Goal: Information Seeking & Learning: Learn about a topic

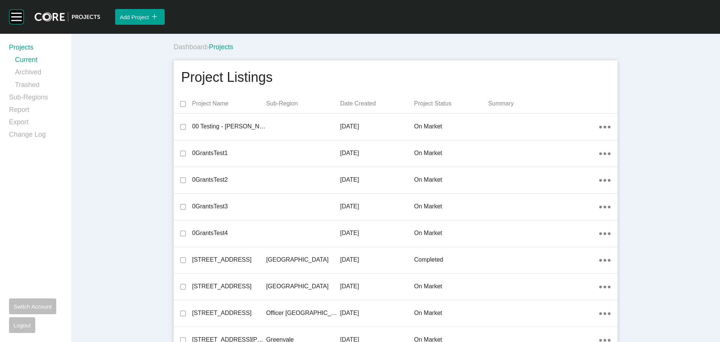
click at [309, 55] on div "Dashboard › Projects" at bounding box center [397, 47] width 447 height 21
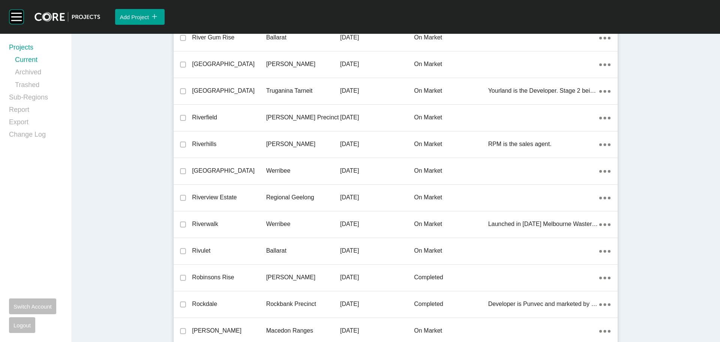
scroll to position [13696, 0]
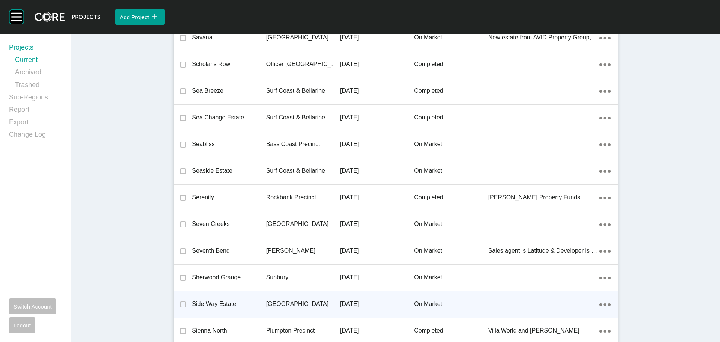
click at [212, 301] on p "Side Way Estate" at bounding box center [229, 304] width 74 height 8
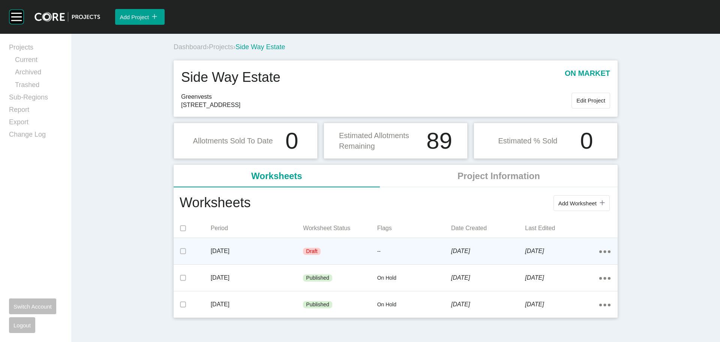
click at [366, 253] on div "Draft" at bounding box center [340, 251] width 74 height 23
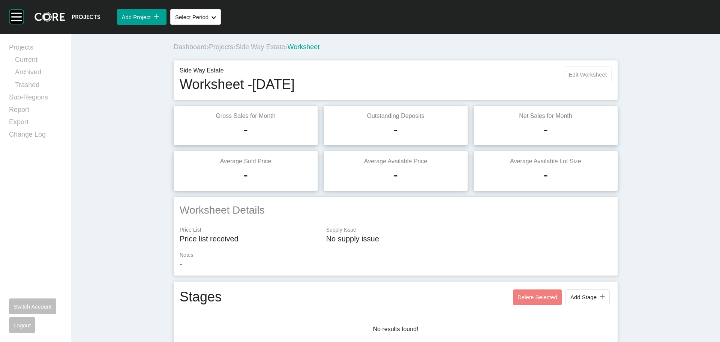
click at [586, 78] on button "Edit Worksheet" at bounding box center [588, 74] width 48 height 16
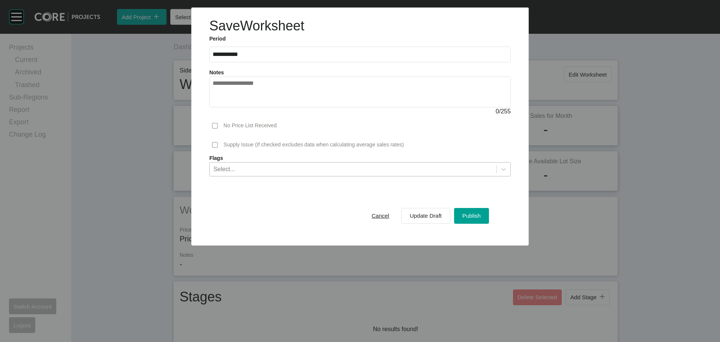
click at [258, 176] on div "Select..." at bounding box center [360, 169] width 302 height 14
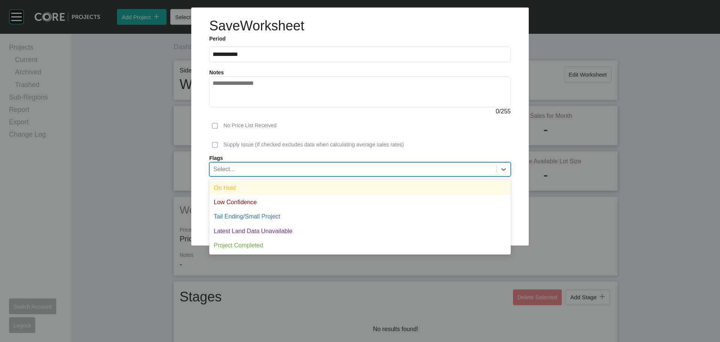
click at [250, 192] on div "On Hold" at bounding box center [360, 188] width 302 height 14
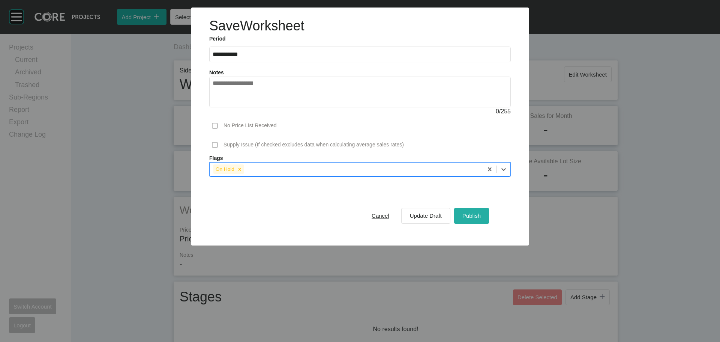
click at [476, 217] on span "Publish" at bounding box center [471, 215] width 18 height 6
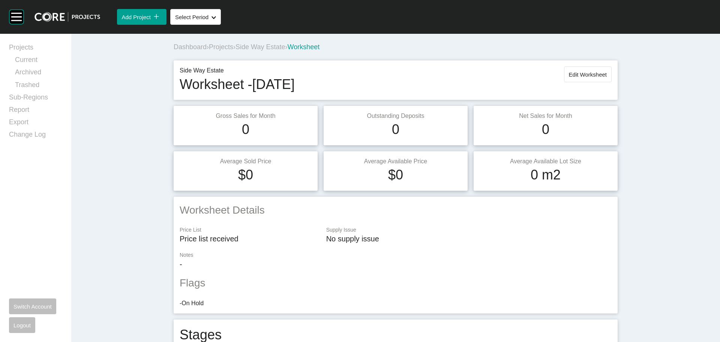
click at [264, 45] on span "Side Way Estate" at bounding box center [261, 47] width 50 height 8
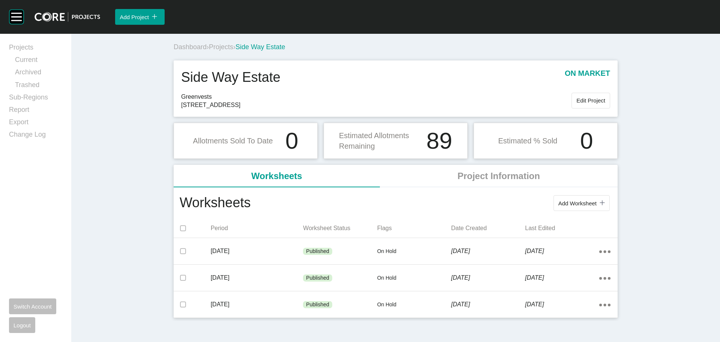
click at [228, 47] on span "Projects" at bounding box center [221, 47] width 24 height 8
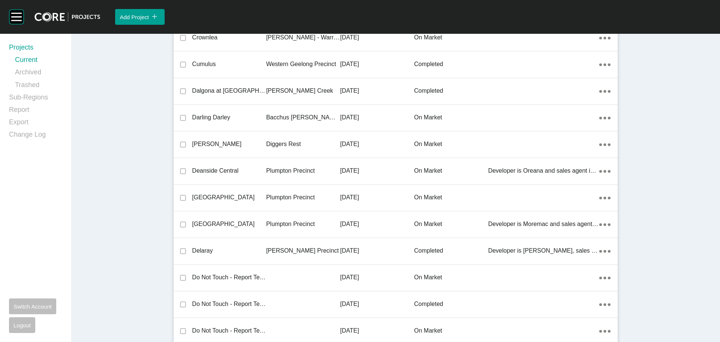
scroll to position [13829, 0]
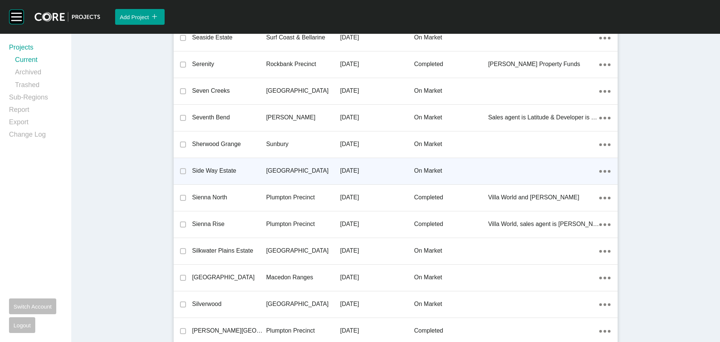
click at [221, 168] on p "Side Way Estate" at bounding box center [229, 171] width 74 height 8
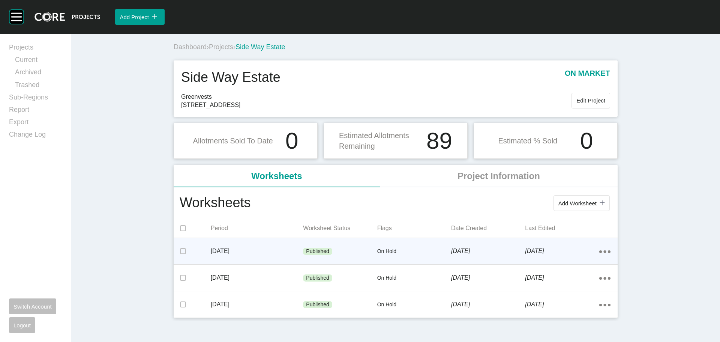
click at [375, 251] on div "Published" at bounding box center [340, 251] width 74 height 23
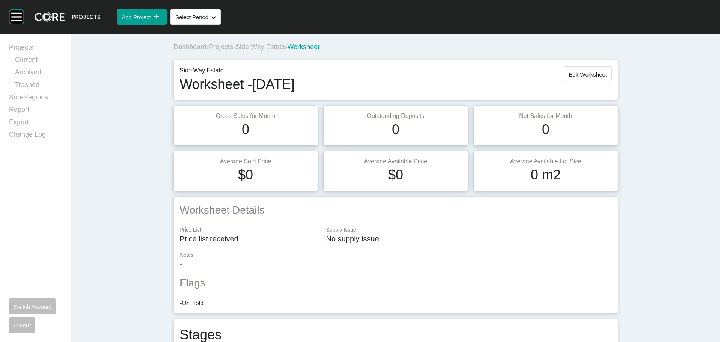
click at [267, 44] on span "Side Way Estate" at bounding box center [261, 47] width 50 height 8
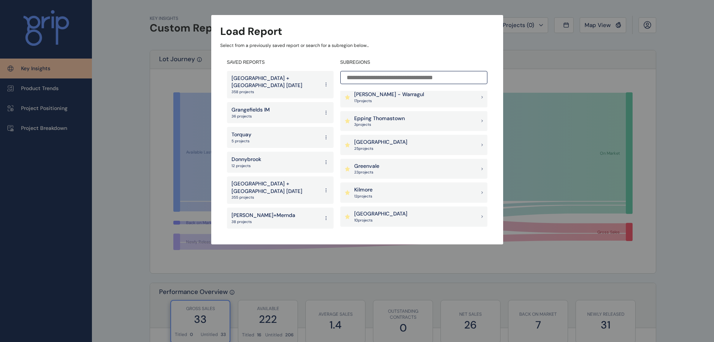
scroll to position [375, 0]
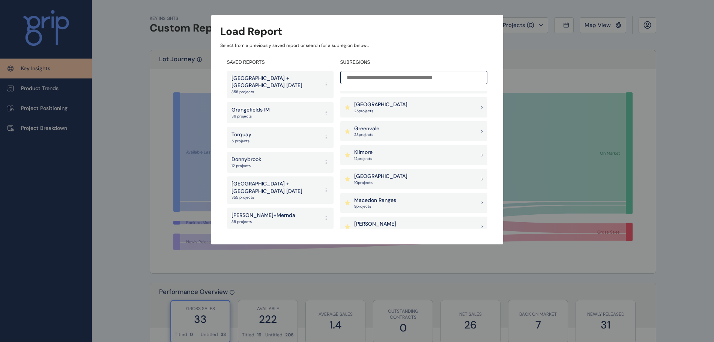
click at [393, 107] on div "Goulburn Valley 25 project s" at bounding box center [413, 107] width 147 height 20
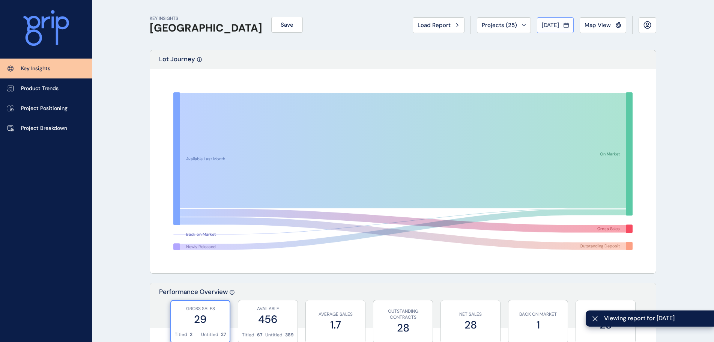
click at [551, 22] on span "[DATE]" at bounding box center [550, 25] width 17 height 8
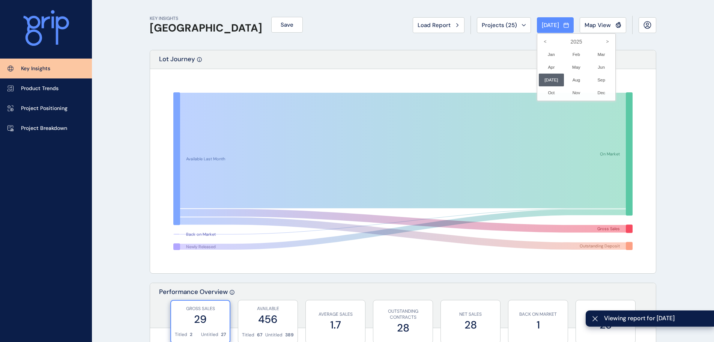
click at [435, 55] on div at bounding box center [357, 171] width 714 height 342
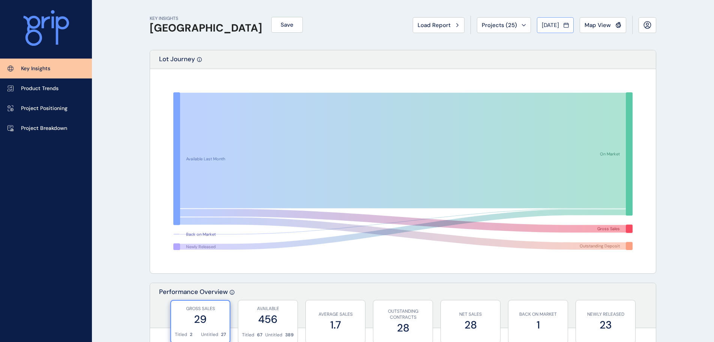
click at [556, 24] on span "[DATE]" at bounding box center [550, 25] width 17 height 8
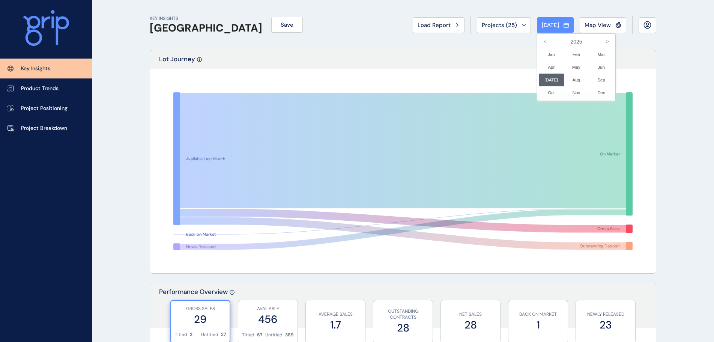
click at [572, 30] on div at bounding box center [357, 171] width 714 height 342
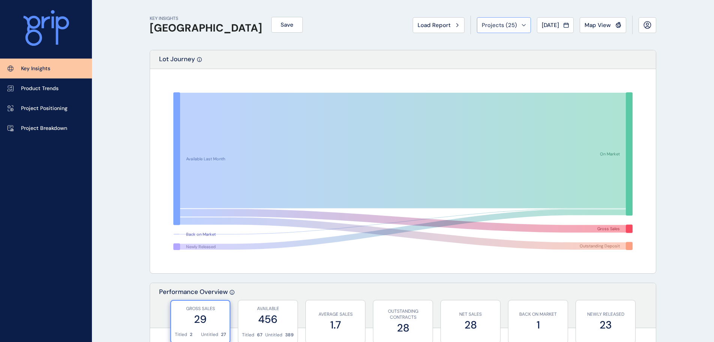
click at [500, 23] on span "Projects ( 25 )" at bounding box center [499, 25] width 35 height 8
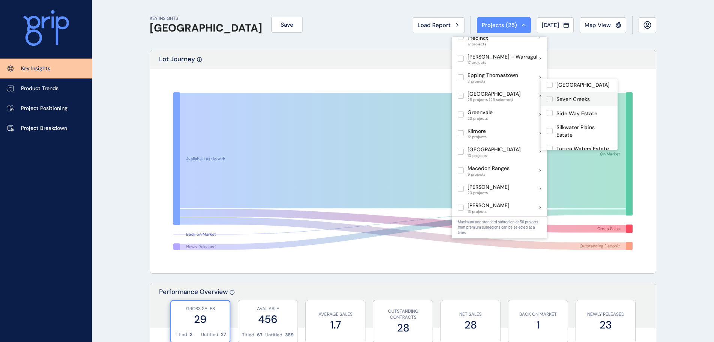
scroll to position [188, 0]
click at [548, 108] on label at bounding box center [549, 111] width 6 height 6
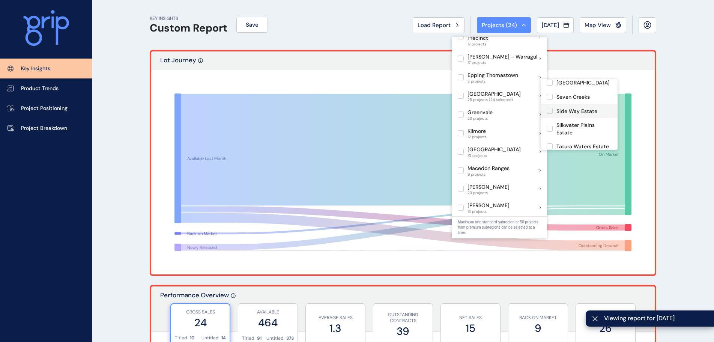
click at [547, 108] on label at bounding box center [549, 111] width 6 height 6
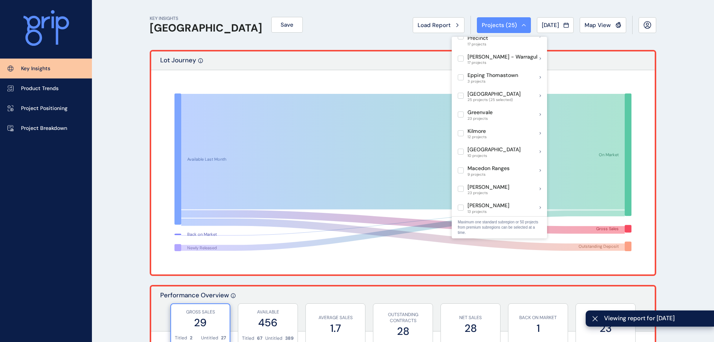
click at [377, 16] on div "KEY INSIGHTS Goulburn Valley Save Load Report Projects ( 25 ) Jul 2025 2025 < >…" at bounding box center [403, 25] width 506 height 50
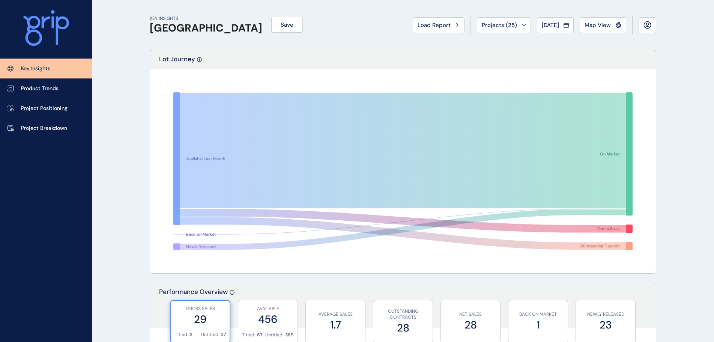
click at [542, 17] on div "Load Report Projects ( 25 ) Jul 2025 2025 < > Jan No report is available for th…" at bounding box center [534, 25] width 243 height 18
click at [545, 19] on button "[DATE]" at bounding box center [555, 25] width 37 height 16
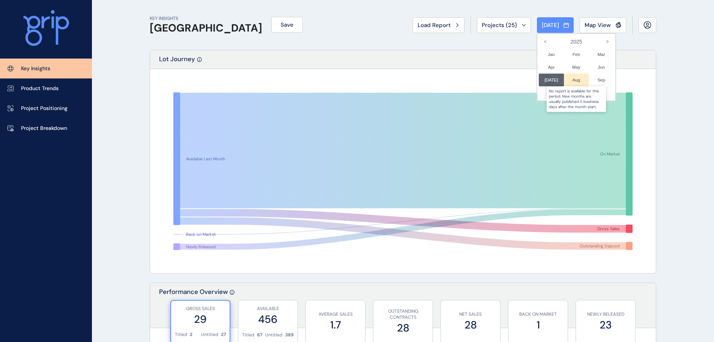
click at [569, 77] on div at bounding box center [576, 80] width 25 height 13
click at [476, 22] on div at bounding box center [357, 171] width 714 height 342
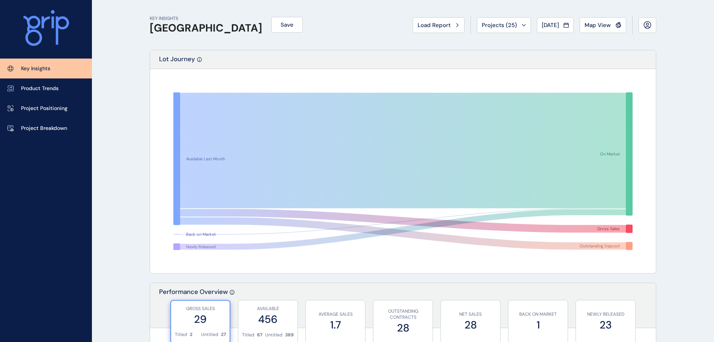
click at [548, 30] on button "[DATE]" at bounding box center [555, 25] width 37 height 16
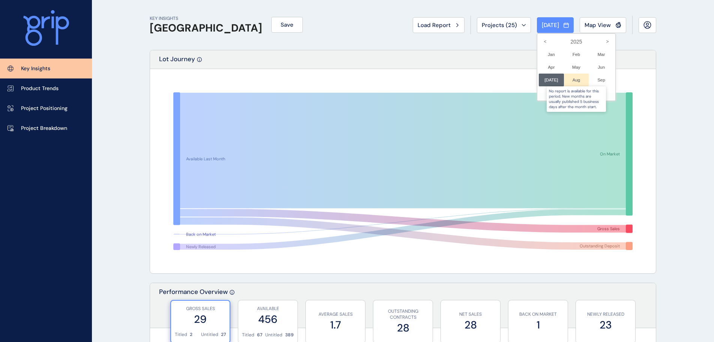
click at [570, 80] on div at bounding box center [576, 80] width 25 height 13
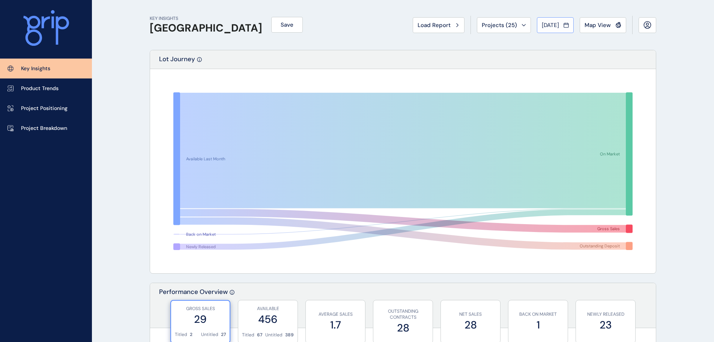
click at [554, 28] on span "[DATE]" at bounding box center [550, 25] width 17 height 8
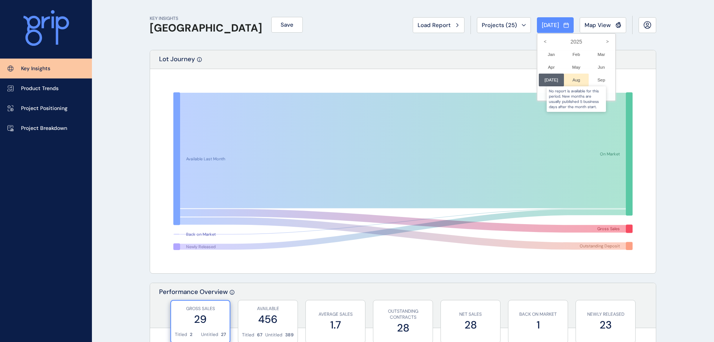
click at [569, 82] on div at bounding box center [576, 80] width 25 height 13
click at [571, 82] on div at bounding box center [576, 80] width 25 height 13
click at [598, 80] on div at bounding box center [600, 80] width 25 height 13
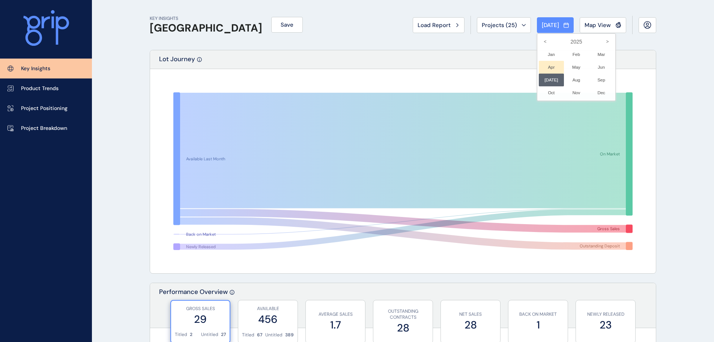
click at [551, 71] on li "Apr No report is available for this period. New months are usually published 5 …" at bounding box center [551, 67] width 25 height 13
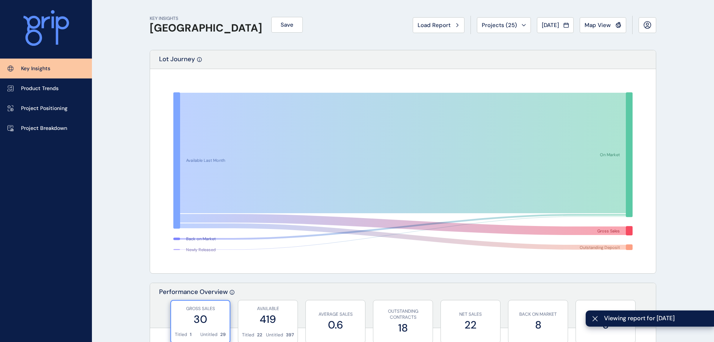
click at [547, 26] on span "[DATE]" at bounding box center [550, 25] width 17 height 8
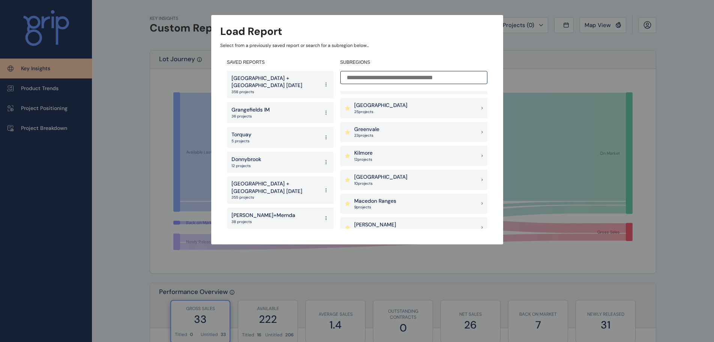
scroll to position [338, 0]
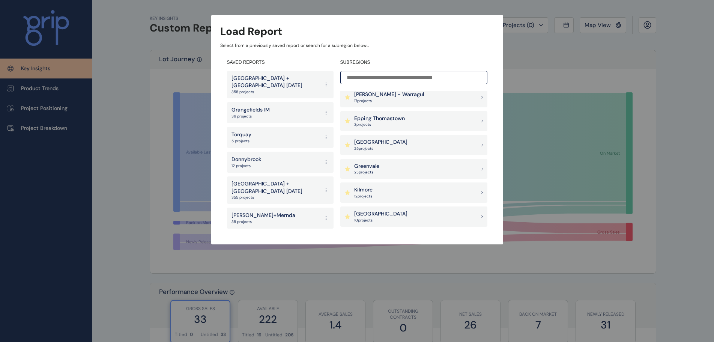
click at [388, 146] on p "25 project s" at bounding box center [380, 148] width 53 height 5
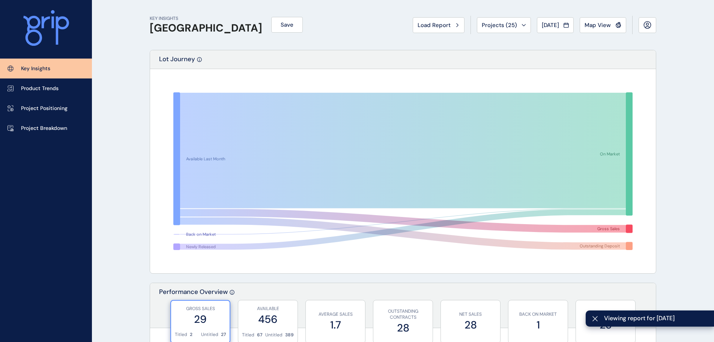
click at [547, 30] on button "Jul 2025" at bounding box center [555, 25] width 37 height 16
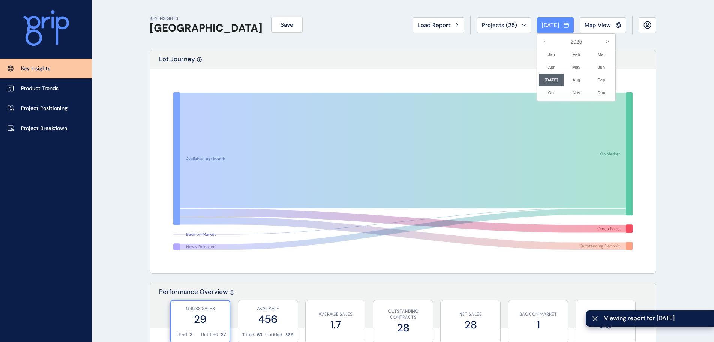
click at [639, 77] on div at bounding box center [357, 171] width 714 height 342
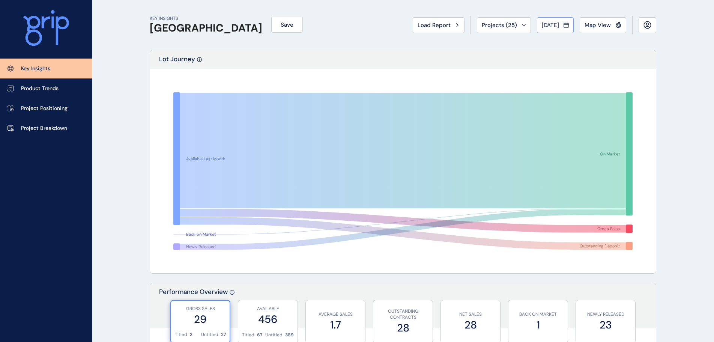
click at [545, 29] on span "Jul 2025" at bounding box center [550, 25] width 17 height 8
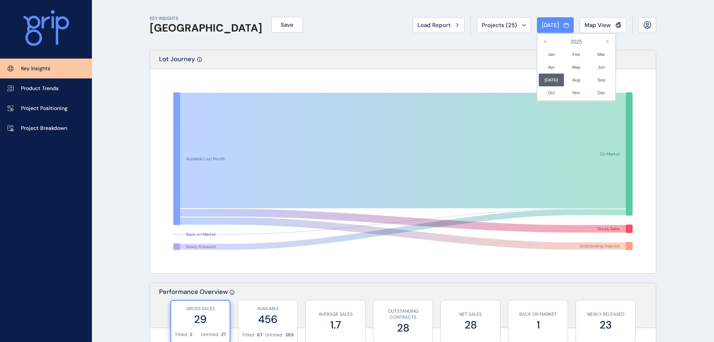
click at [555, 18] on div at bounding box center [357, 171] width 714 height 342
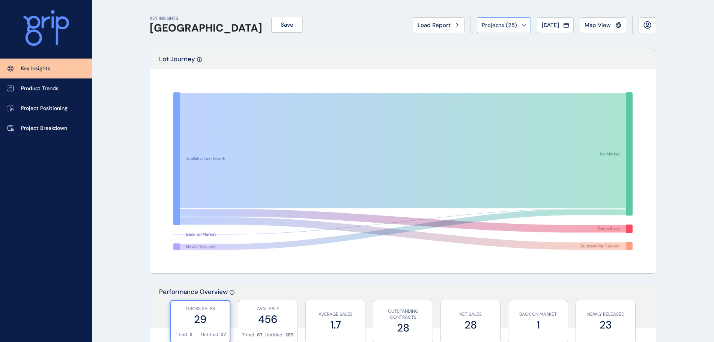
click at [495, 20] on button "Projects ( 25 )" at bounding box center [504, 25] width 54 height 16
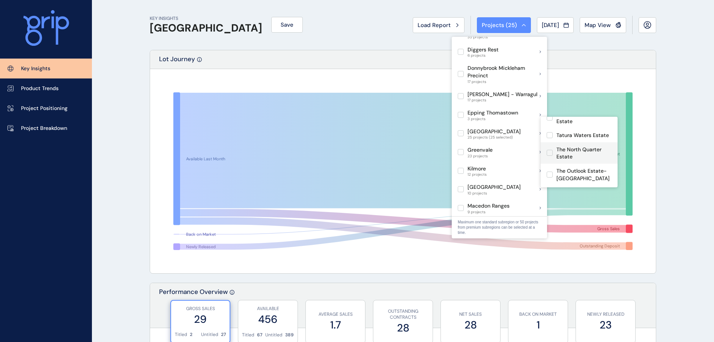
scroll to position [199, 0]
click at [551, 134] on label at bounding box center [549, 137] width 6 height 6
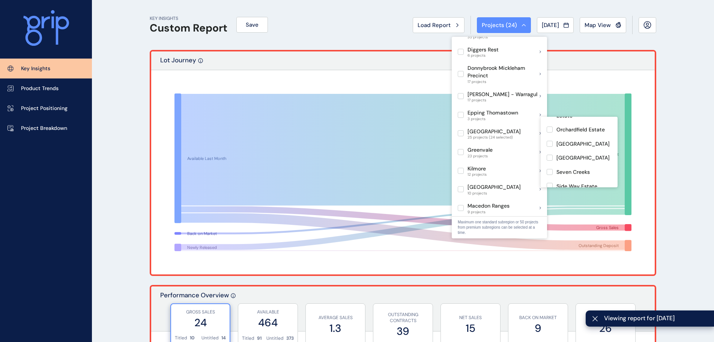
scroll to position [188, 0]
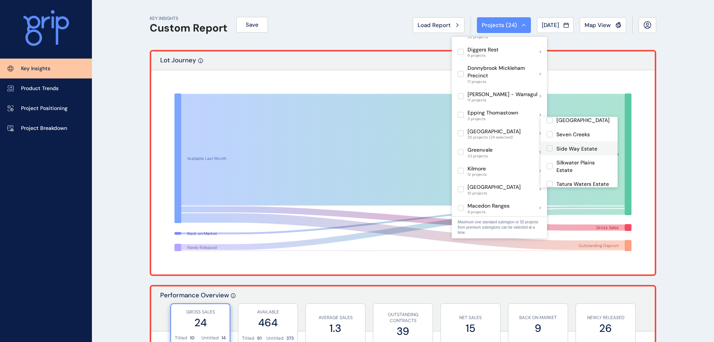
click at [548, 145] on label at bounding box center [549, 148] width 6 height 6
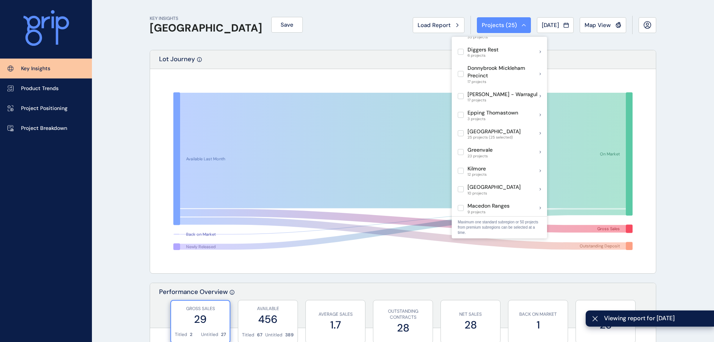
click at [327, 22] on div "KEY INSIGHTS Goulburn Valley Save Load Report Projects ( 25 ) Jul 2025 2025 < >…" at bounding box center [403, 25] width 506 height 50
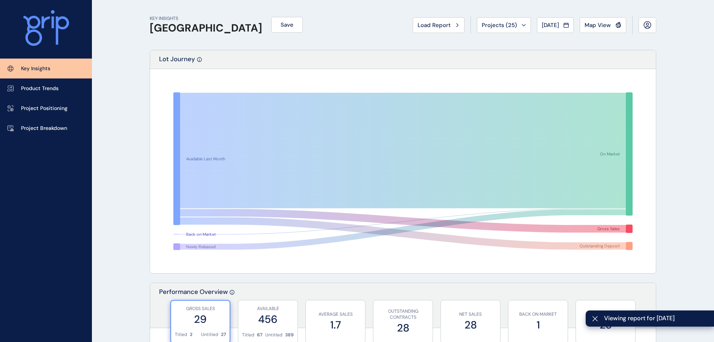
drag, startPoint x: 532, startPoint y: 29, endPoint x: 537, endPoint y: 26, distance: 5.6
click at [537, 29] on button "Jul 2025" at bounding box center [555, 25] width 37 height 16
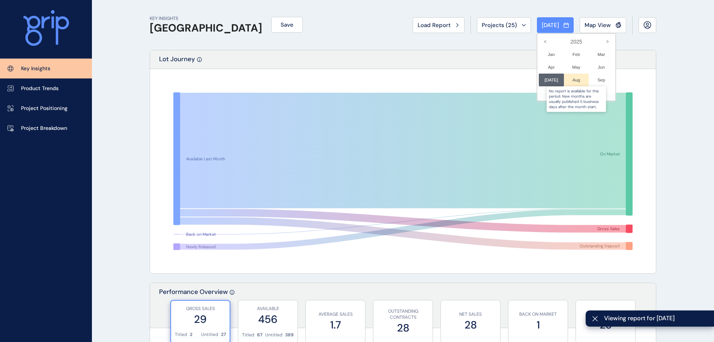
click at [576, 82] on div at bounding box center [576, 80] width 25 height 13
click at [656, 80] on div at bounding box center [357, 171] width 714 height 342
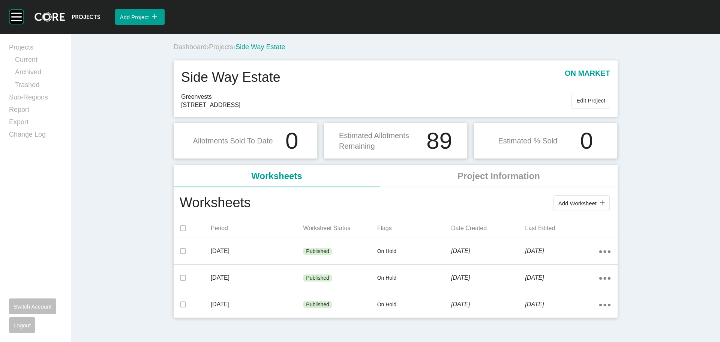
click at [218, 48] on span "Projects" at bounding box center [221, 47] width 24 height 8
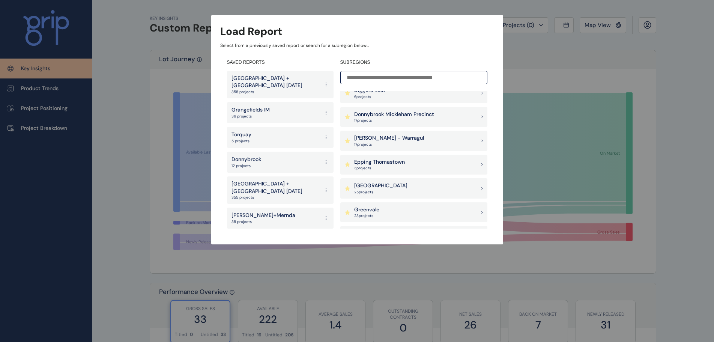
scroll to position [300, 0]
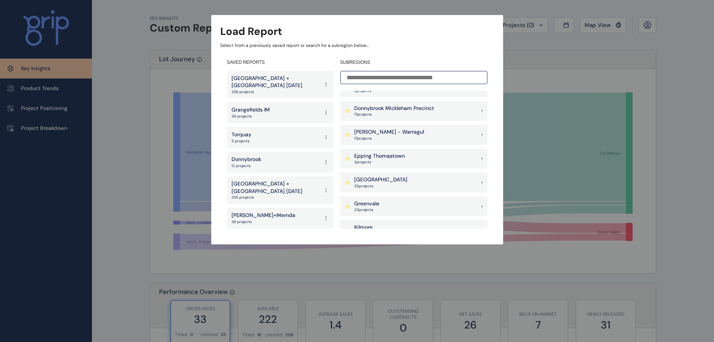
click at [380, 176] on p "[GEOGRAPHIC_DATA]" at bounding box center [380, 180] width 53 height 8
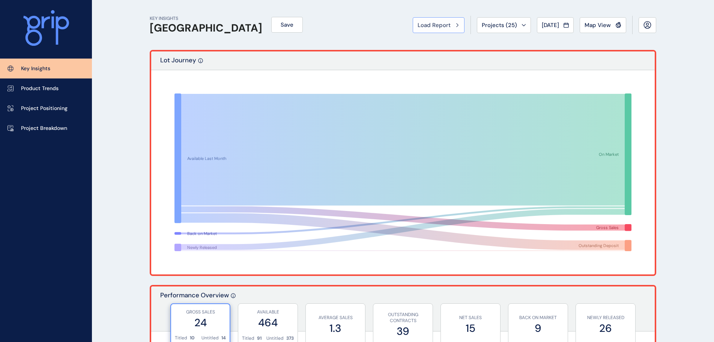
click at [432, 27] on span "Load Report" at bounding box center [433, 25] width 33 height 8
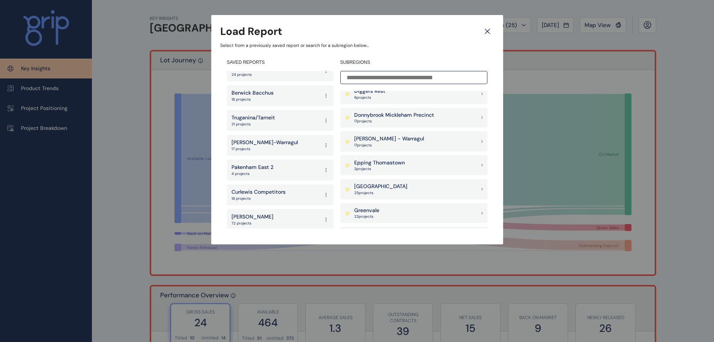
scroll to position [300, 0]
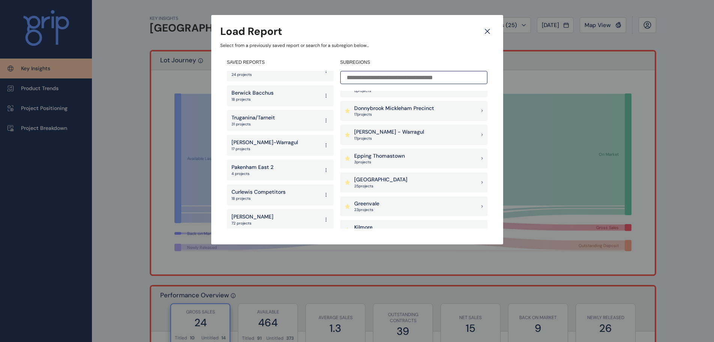
click at [386, 135] on p "[PERSON_NAME] - Warragul" at bounding box center [389, 132] width 70 height 8
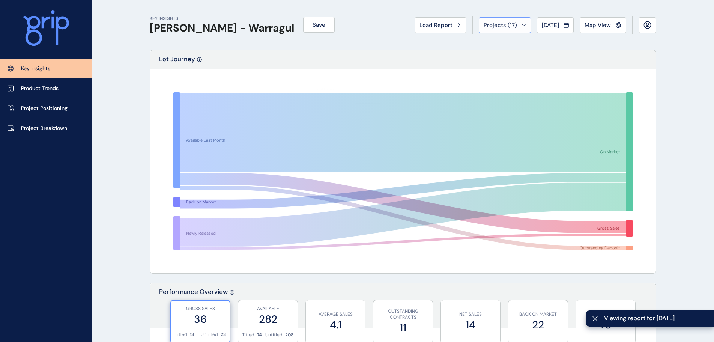
click at [492, 30] on button "Projects ( 17 )" at bounding box center [505, 25] width 52 height 16
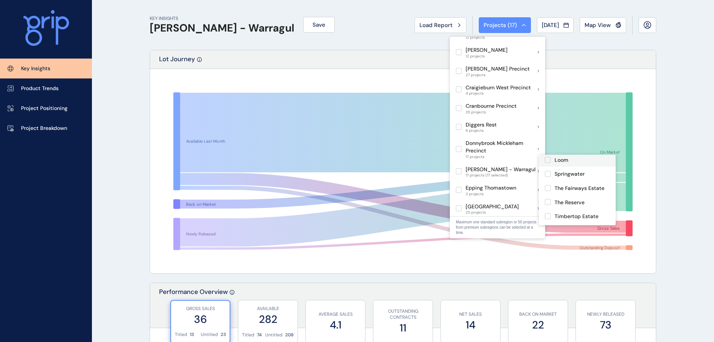
scroll to position [184, 0]
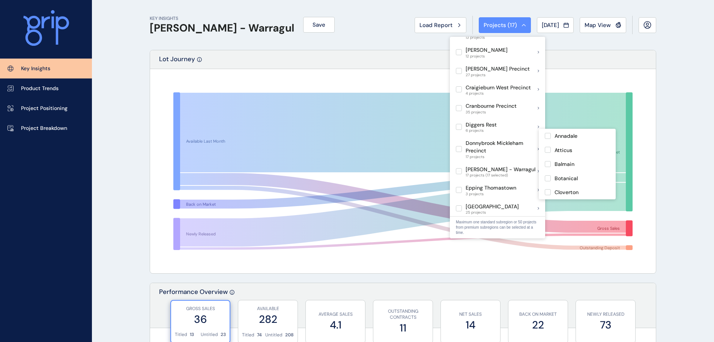
click at [352, 15] on div "KEY INSIGHTS [PERSON_NAME] - Warragul Save Load Report Projects ( 17 ) [DATE] 2…" at bounding box center [403, 25] width 506 height 50
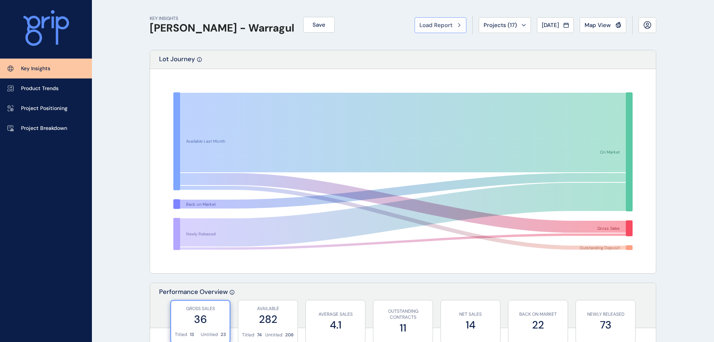
click at [424, 24] on span "Load Report" at bounding box center [435, 25] width 33 height 8
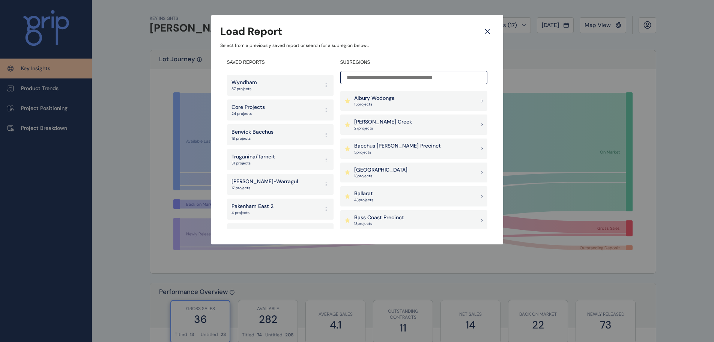
scroll to position [600, 0]
click at [271, 176] on p "[PERSON_NAME]-Warragul" at bounding box center [264, 180] width 66 height 8
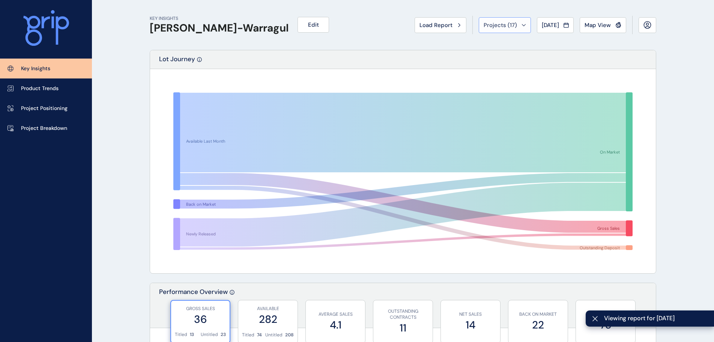
click at [484, 27] on span "Projects ( 17 )" at bounding box center [499, 25] width 33 height 8
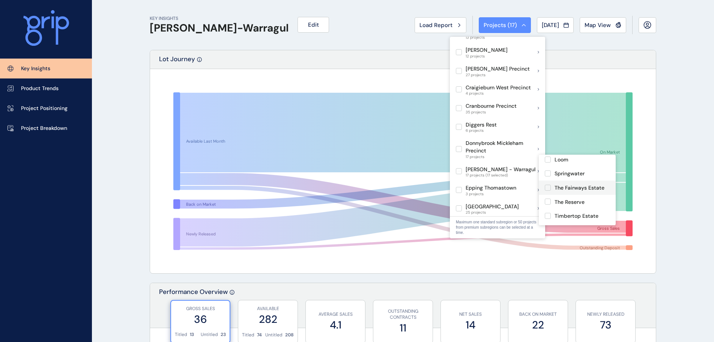
scroll to position [184, 0]
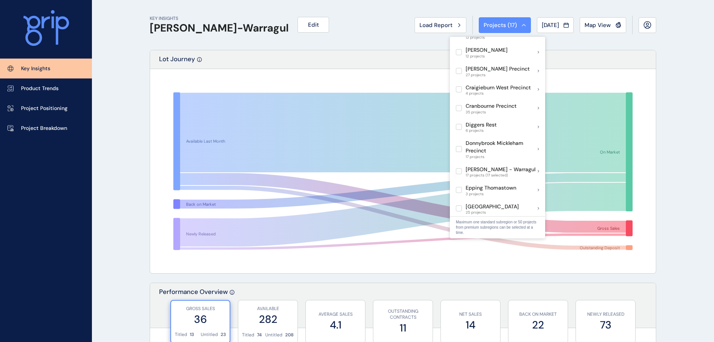
click at [381, 45] on div "KEY INSIGHTS [PERSON_NAME]-Warragul Edit Load Report Projects ( 17 ) [DATE] 202…" at bounding box center [403, 25] width 506 height 50
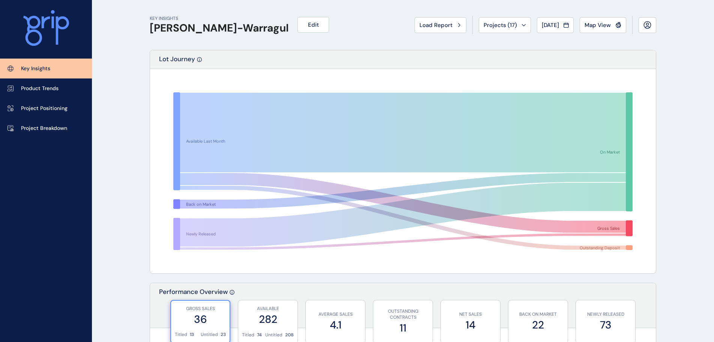
click at [210, 30] on h1 "[PERSON_NAME]-Warragul" at bounding box center [219, 28] width 139 height 13
click at [234, 45] on div "KEY INSIGHTS [PERSON_NAME]-Warragul Edit Load Report Projects ( 17 ) [DATE] 202…" at bounding box center [403, 25] width 506 height 50
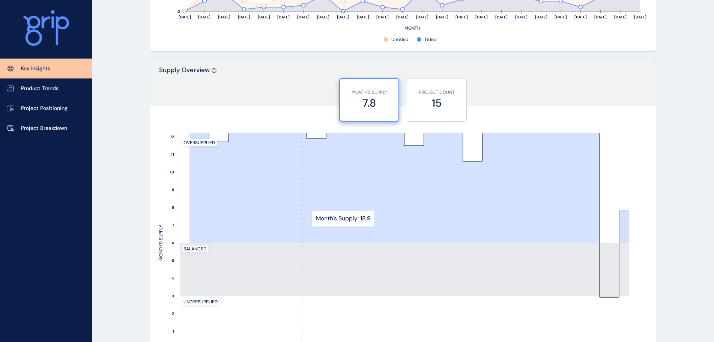
scroll to position [600, 0]
